Goal: Transaction & Acquisition: Purchase product/service

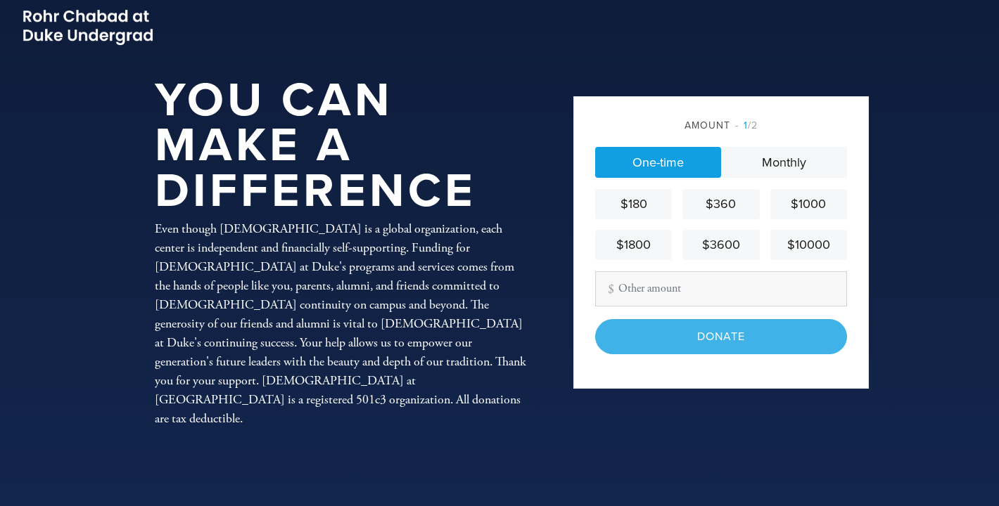
click at [711, 200] on div "$360" at bounding box center [720, 204] width 65 height 19
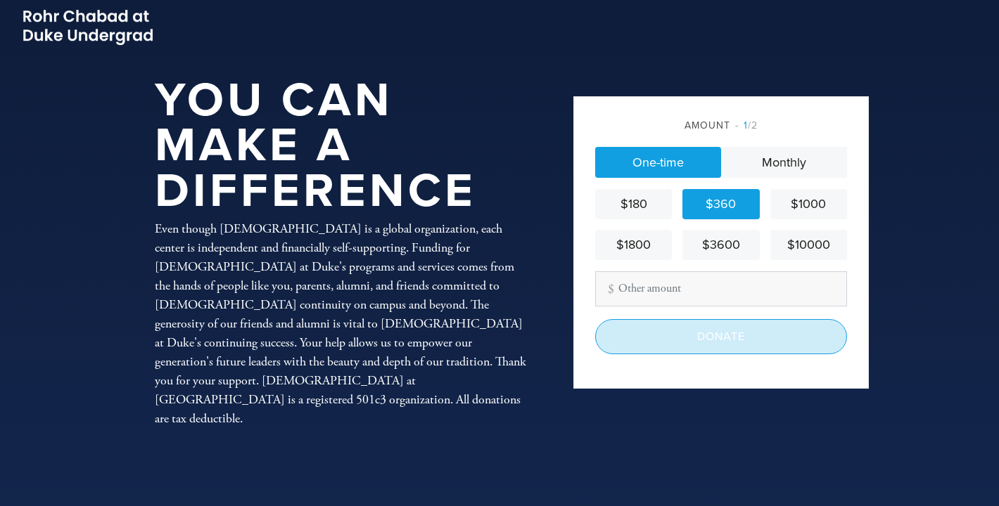
click at [682, 345] on input "Donate" at bounding box center [721, 336] width 252 height 35
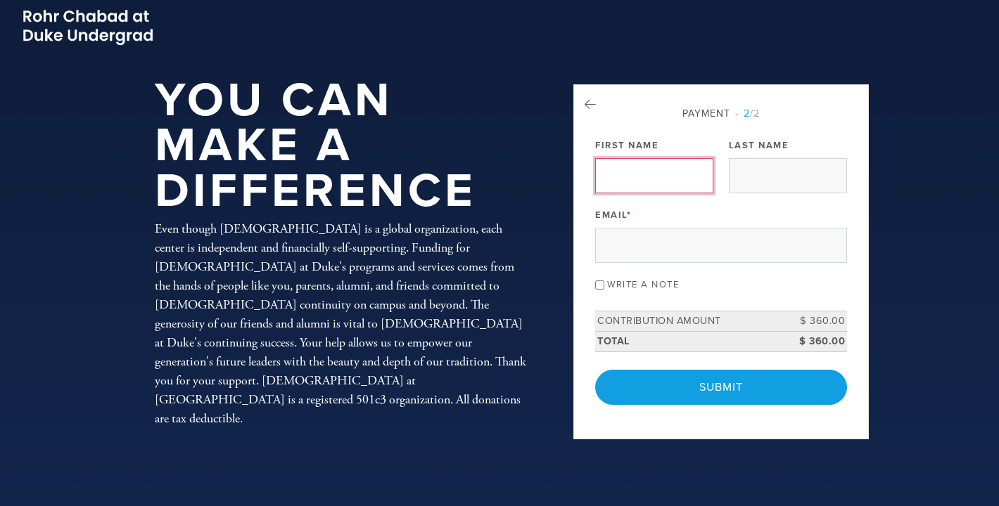
click at [642, 171] on input "First Name" at bounding box center [654, 175] width 118 height 35
type input "Cara"
type input "Foldes"
type input "[EMAIL_ADDRESS][DOMAIN_NAME]"
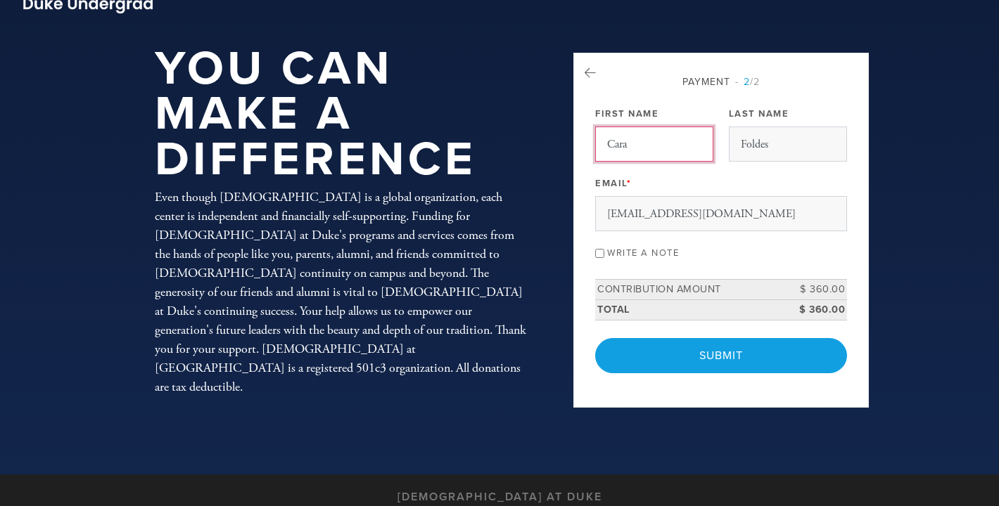
scroll to position [32, 0]
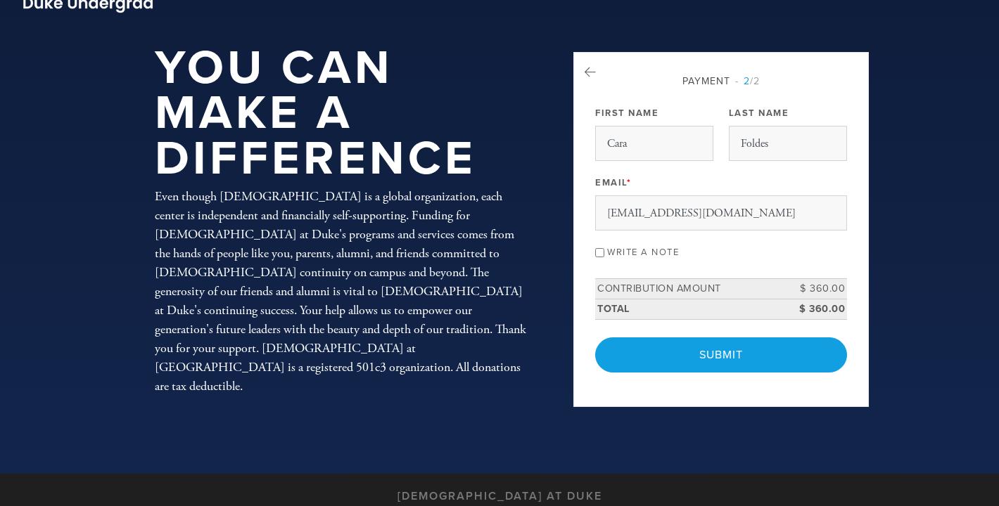
click at [634, 258] on label "Write a note" at bounding box center [643, 252] width 72 height 11
click at [604, 257] on input "Write a note" at bounding box center [599, 252] width 9 height 9
checkbox input "true"
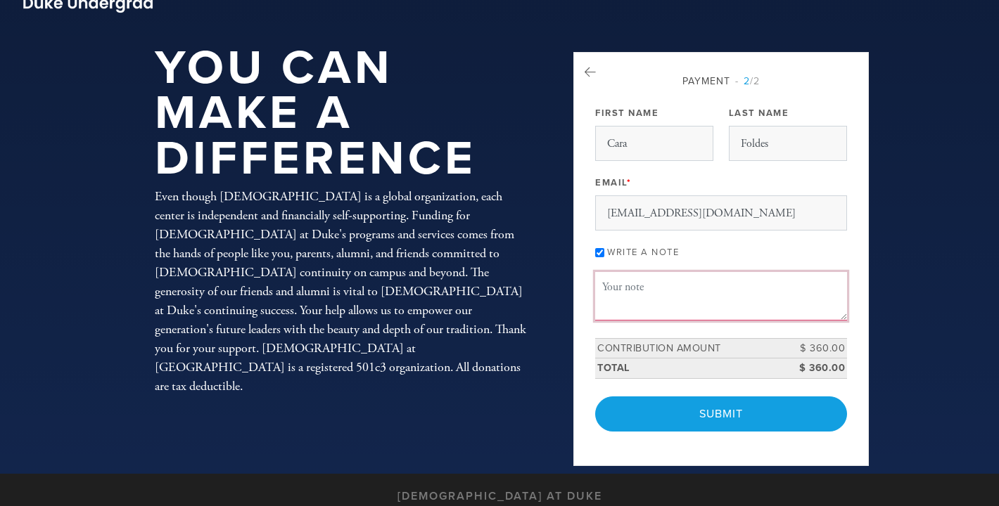
click at [620, 320] on textarea "Message or dedication" at bounding box center [721, 296] width 252 height 48
click at [816, 317] on textarea "[PERSON_NAME] and [PERSON_NAME] parents [PERSON_NAME] '26" at bounding box center [721, 296] width 252 height 48
click at [741, 320] on textarea "[PERSON_NAME] and [PERSON_NAME] parents of [PERSON_NAME] '26" at bounding box center [721, 296] width 252 height 48
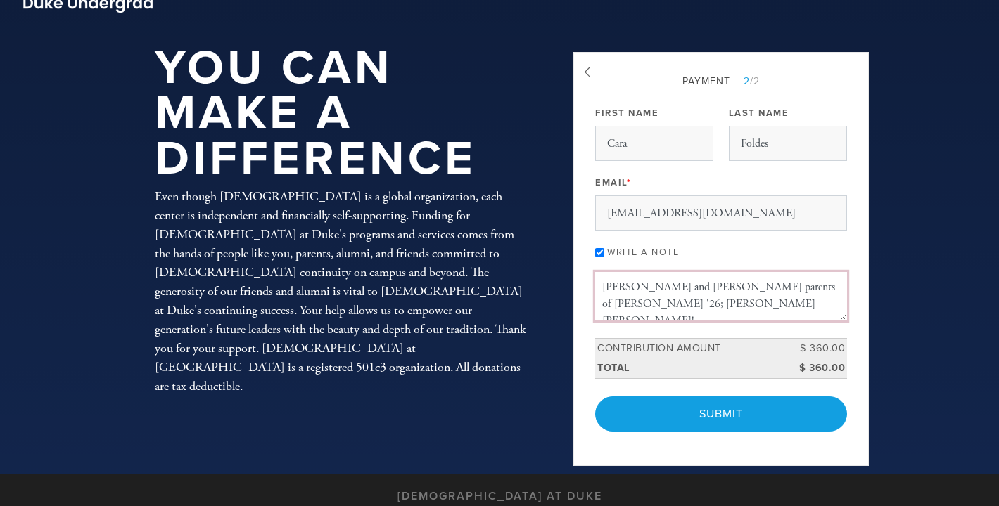
scroll to position [39, 0]
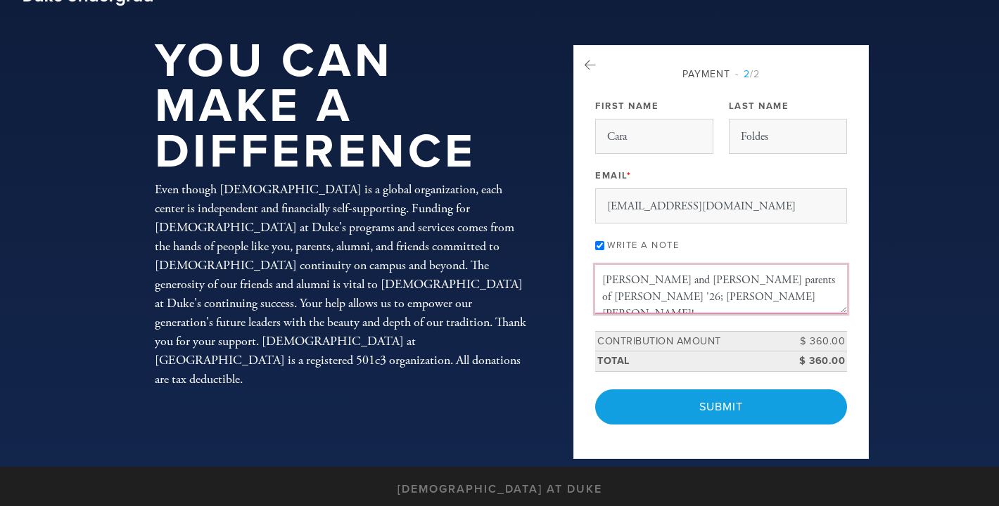
type textarea "[PERSON_NAME] and [PERSON_NAME] parents of [PERSON_NAME] '26; [PERSON_NAME] [PE…"
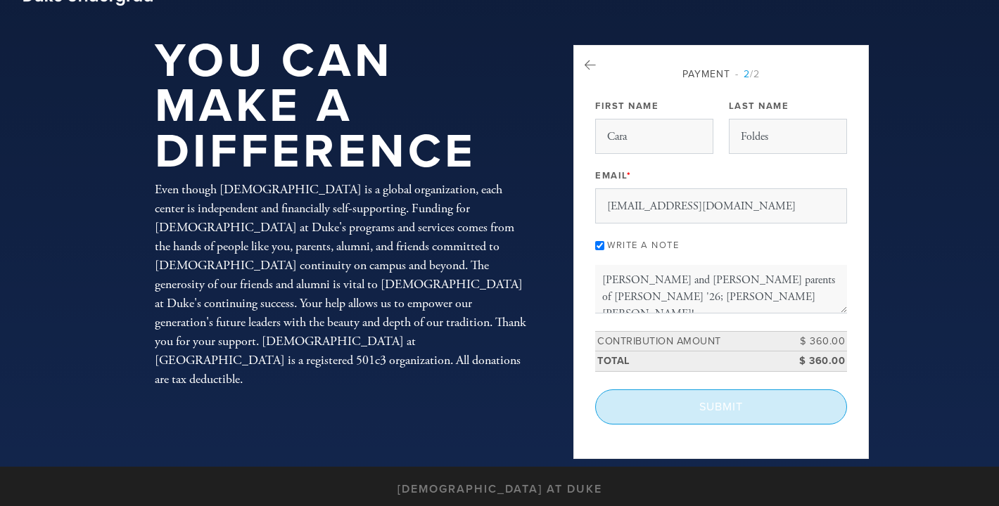
click at [688, 425] on input "Submit" at bounding box center [721, 407] width 252 height 35
